Goal: Transaction & Acquisition: Purchase product/service

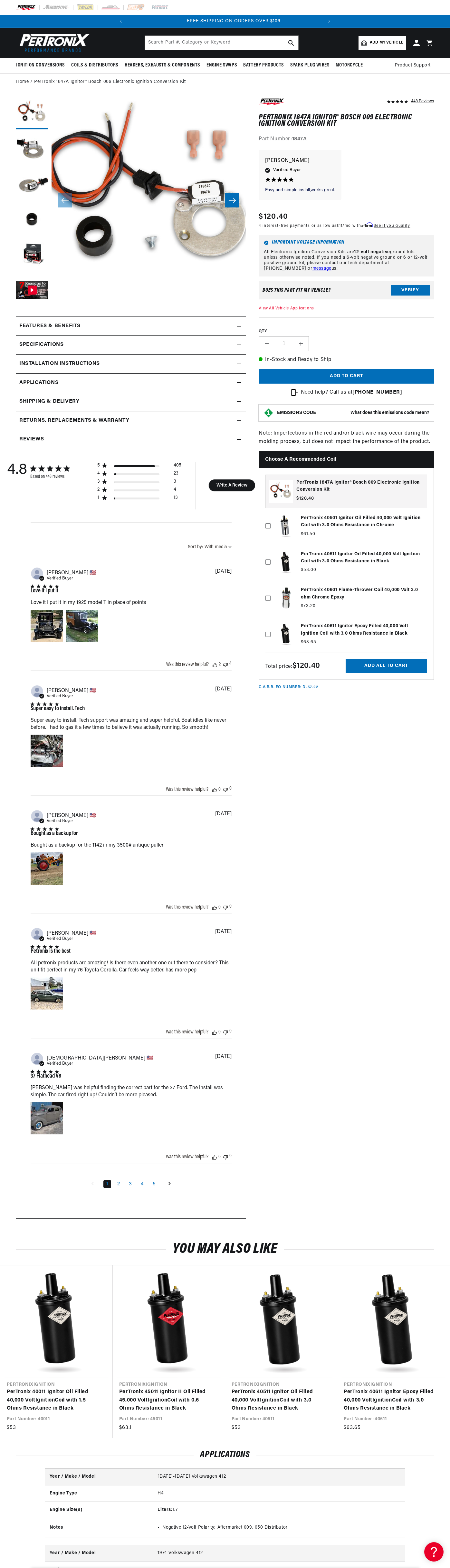
scroll to position [0, 196]
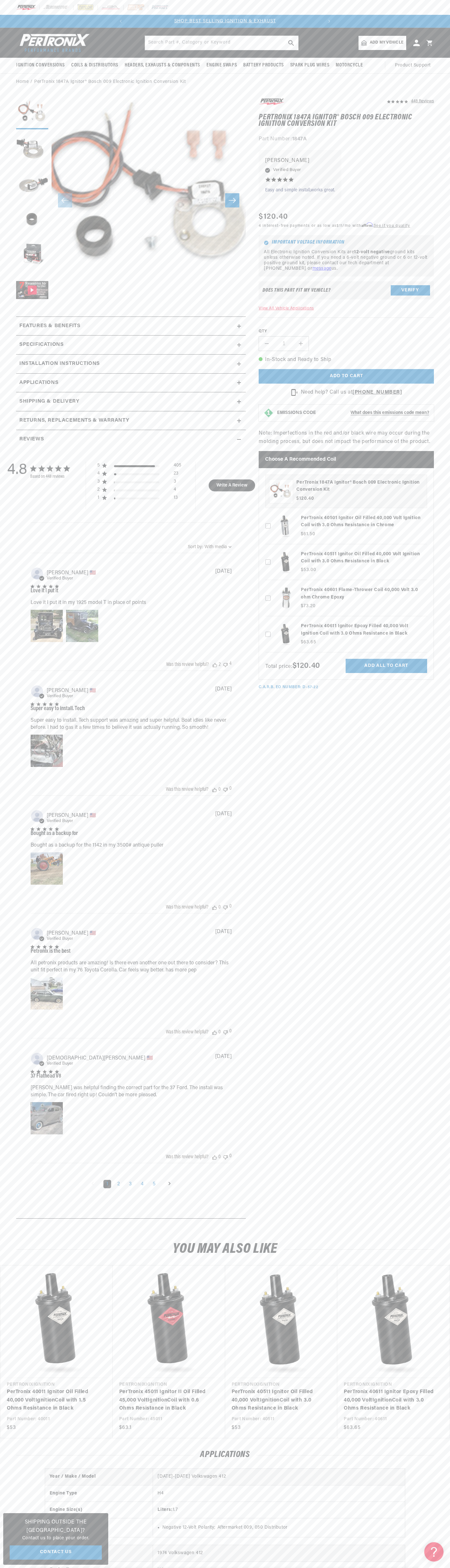
click at [128, 25] on p "SHOP BEST SELLING IGNITION & EXHAUST" at bounding box center [225, 21] width 196 height 7
click at [450, 1402] on div "Vendor Pertronix Ignition PerTronix 40011 Ignitor Oil Filled 40,000 Volt Igniti…" at bounding box center [225, 1351] width 450 height 173
click at [153, 1567] on html "Skip to content Your cart Your cart is empty Get the right parts the first time…" at bounding box center [225, 784] width 450 height 1568
click at [24, 186] on button "Load image 3 in gallery view" at bounding box center [32, 184] width 32 height 32
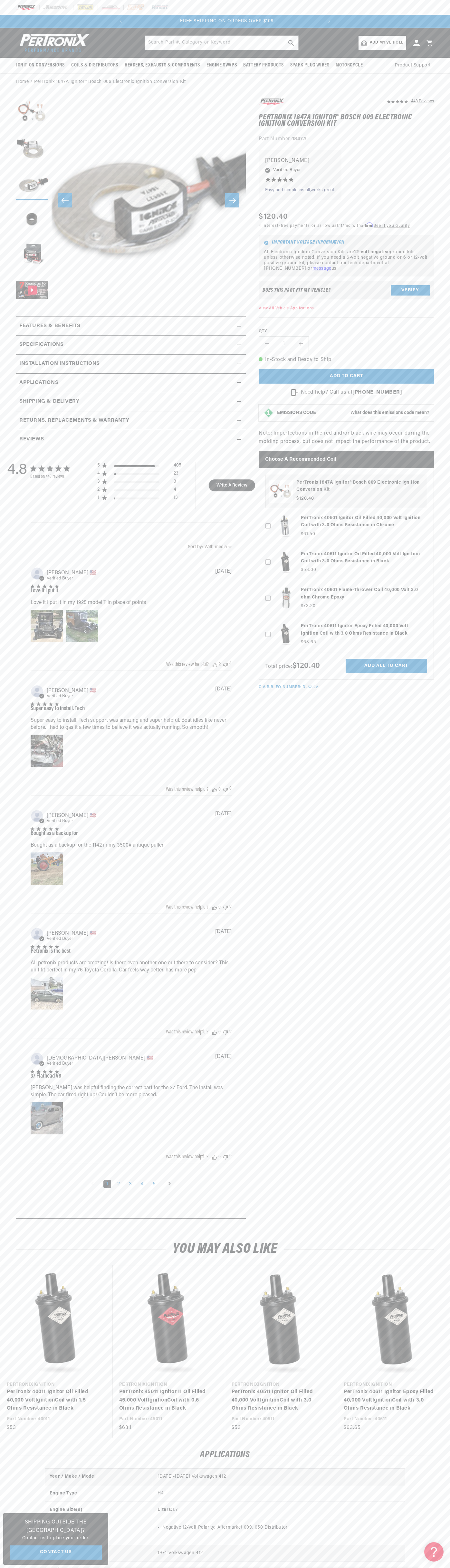
scroll to position [0, 196]
